Goal: Information Seeking & Learning: Learn about a topic

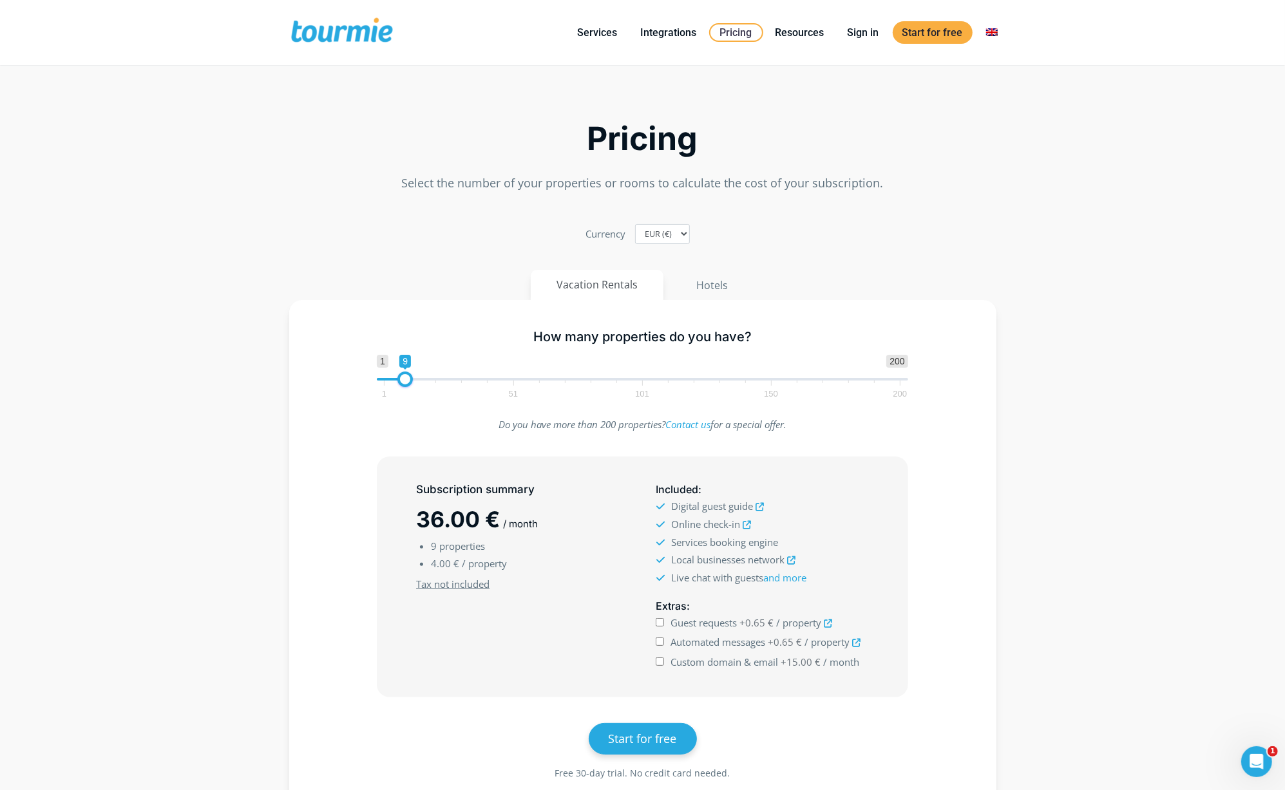
click at [663, 623] on input "Guest requests +0.65 € / property" at bounding box center [660, 622] width 8 height 8
checkbox input "true"
click at [658, 642] on input "Automated messages +0.65 € / property" at bounding box center [660, 642] width 8 height 8
checkbox input "true"
click at [662, 667] on div "Custom domain & email +15.00 € / month" at bounding box center [762, 662] width 213 height 17
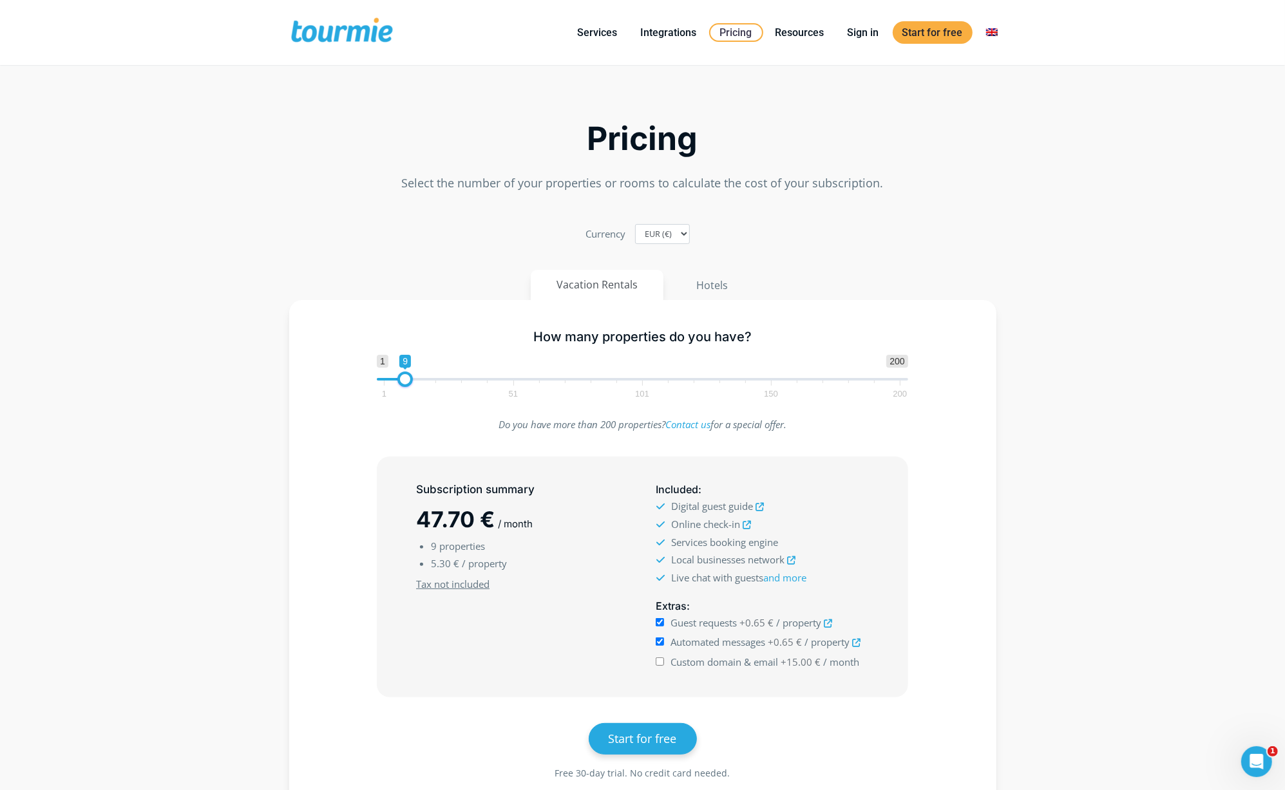
click at [659, 662] on input "Custom domain & email +15.00 € / month" at bounding box center [660, 662] width 8 height 8
checkbox input "true"
click at [675, 24] on link "Integrations" at bounding box center [668, 32] width 75 height 16
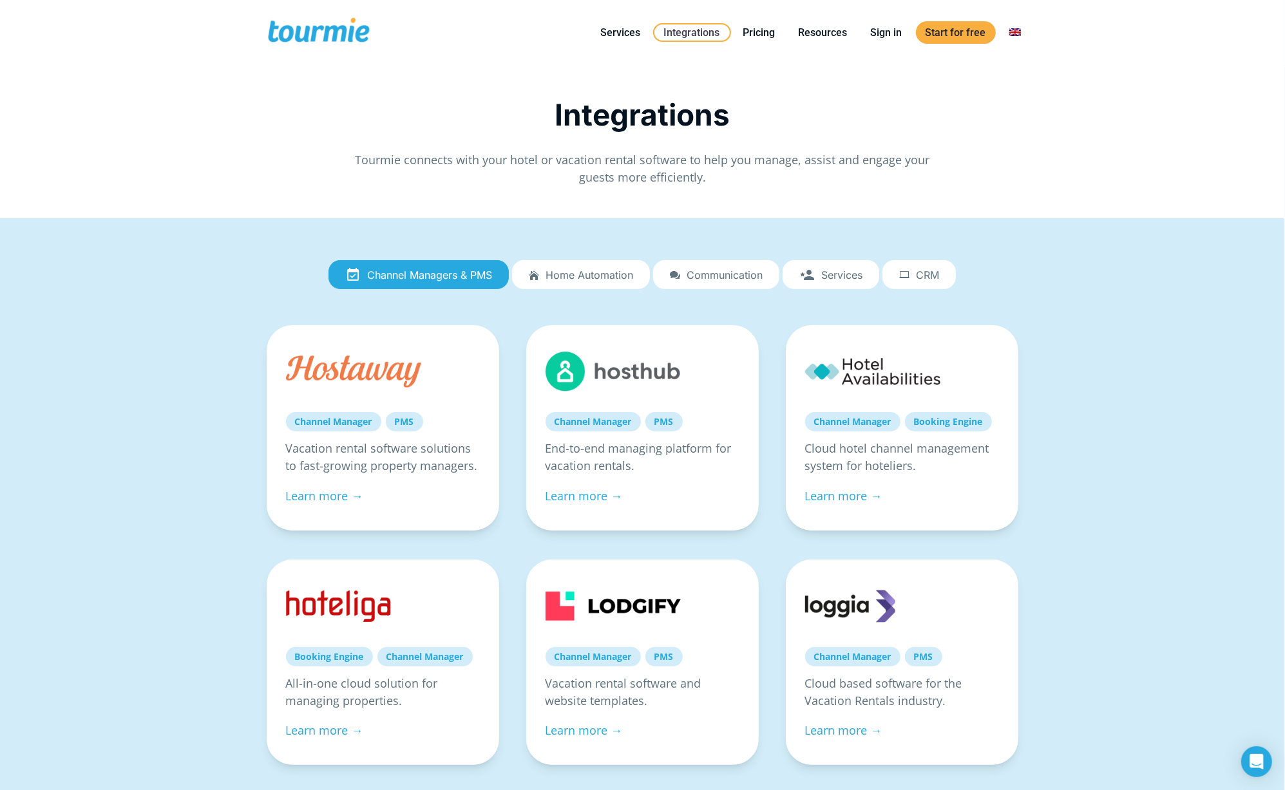
checkbox input "true"
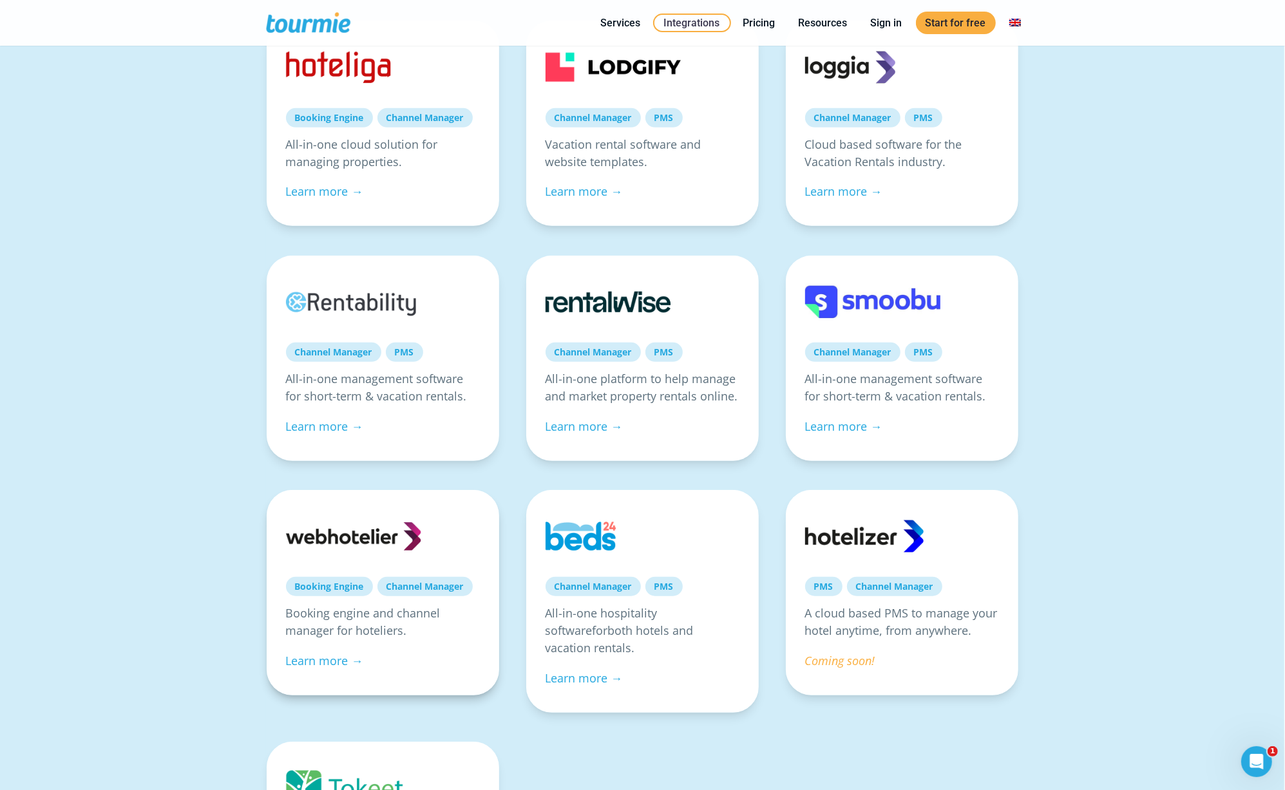
scroll to position [465, 0]
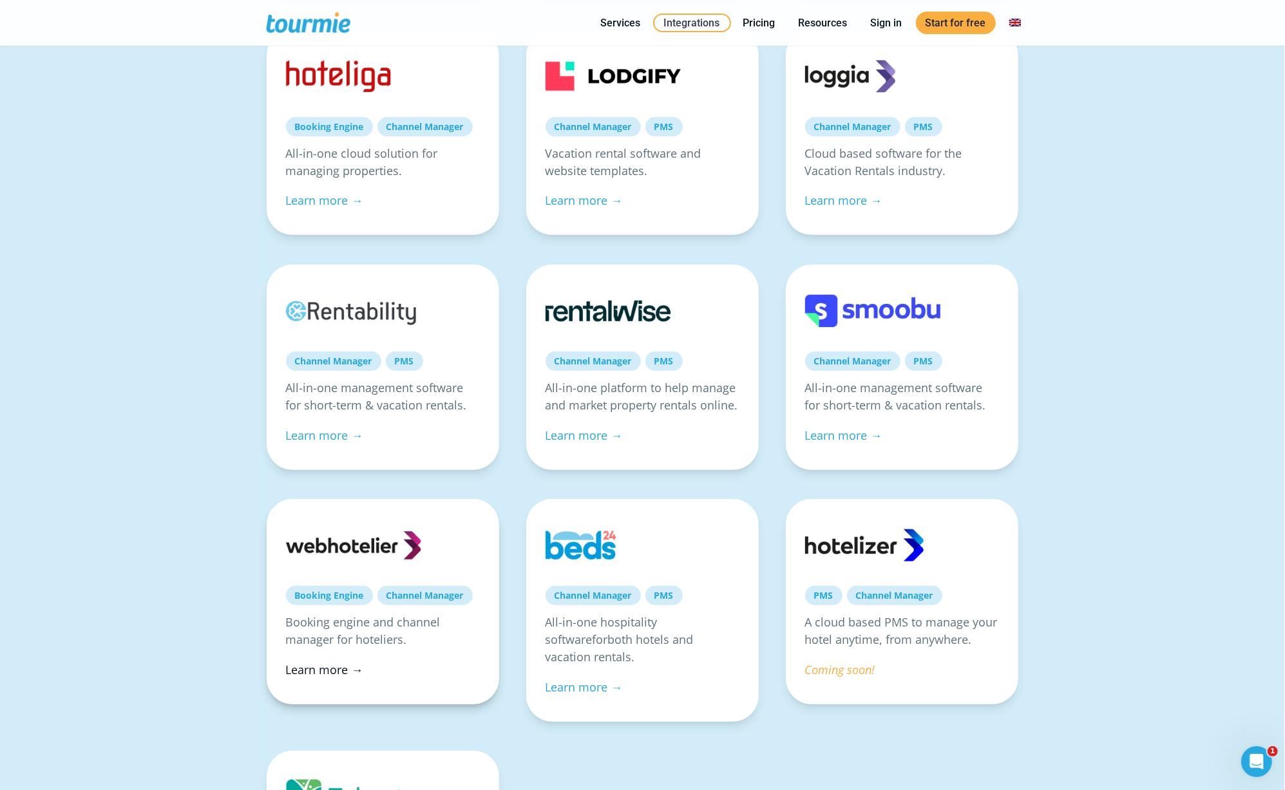
click at [334, 662] on link "Learn more →" at bounding box center [324, 669] width 77 height 15
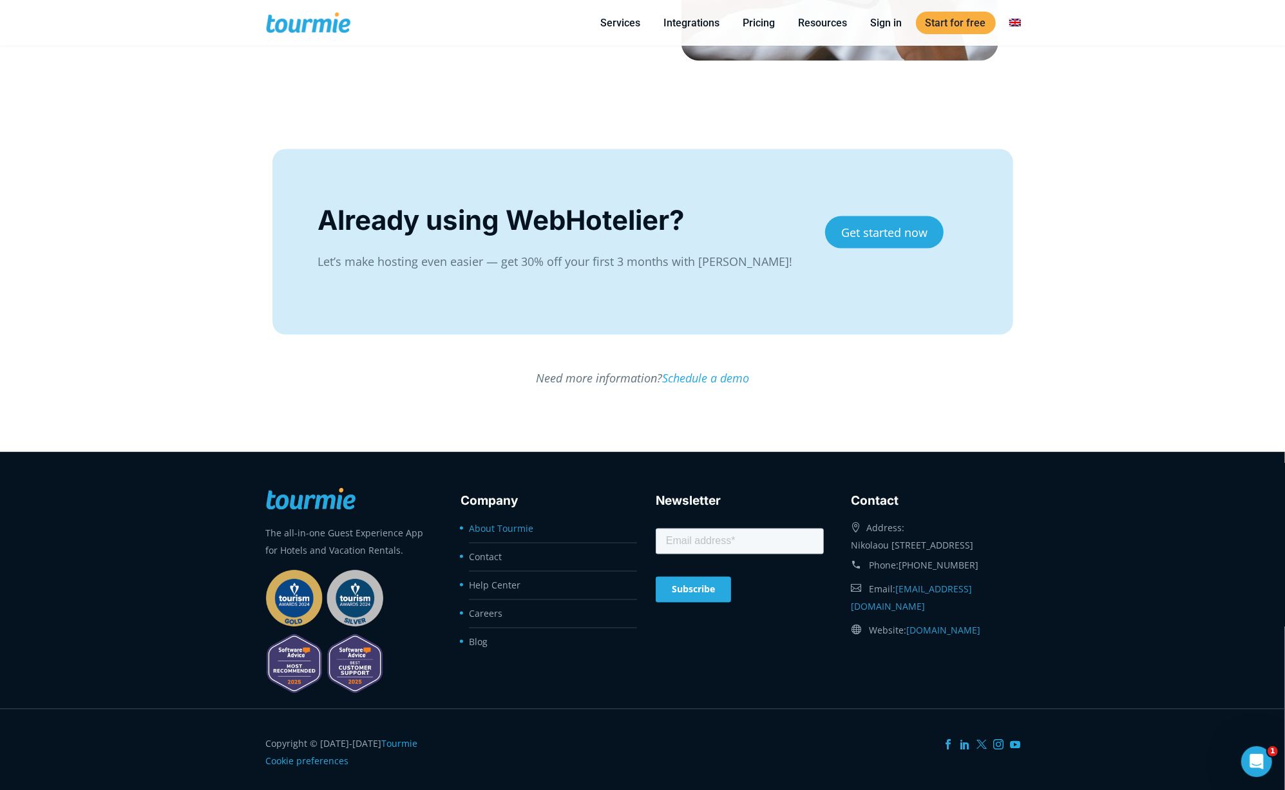
scroll to position [1655, 0]
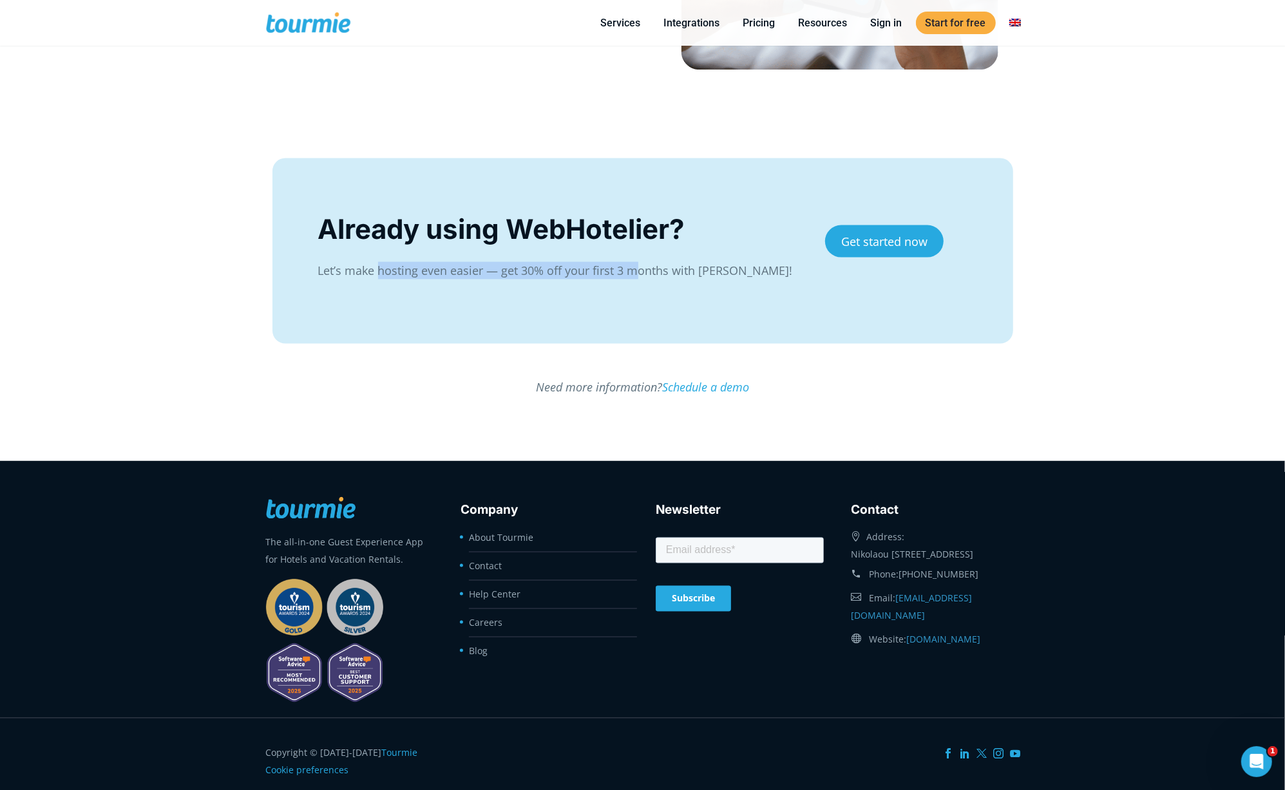
drag, startPoint x: 379, startPoint y: 264, endPoint x: 638, endPoint y: 265, distance: 258.9
click at [638, 265] on p "Let’s make hosting even easier — get 30% off your first 3 months with Tourmie!" at bounding box center [558, 270] width 480 height 17
